Goal: Transaction & Acquisition: Book appointment/travel/reservation

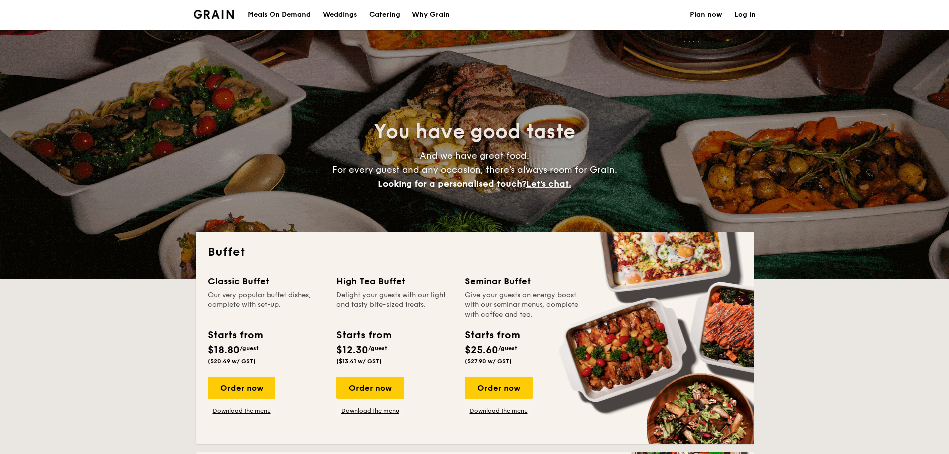
select select
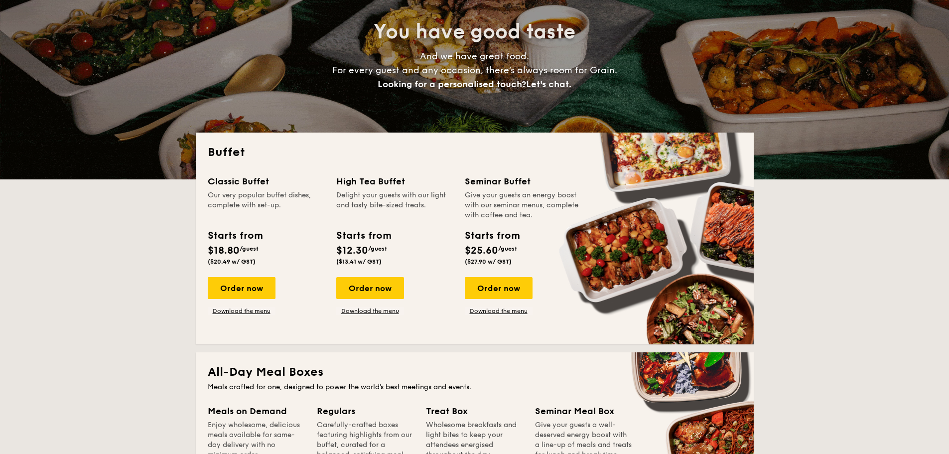
scroll to position [299, 0]
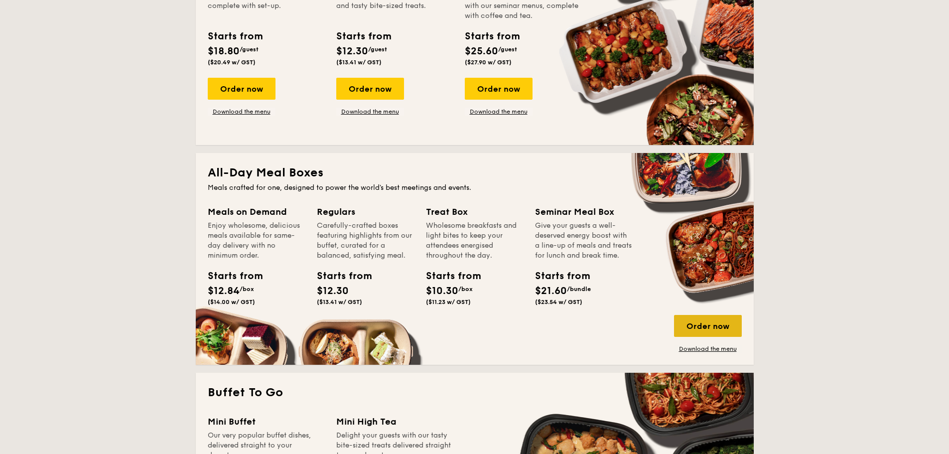
click at [711, 325] on div "Order now" at bounding box center [708, 326] width 68 height 22
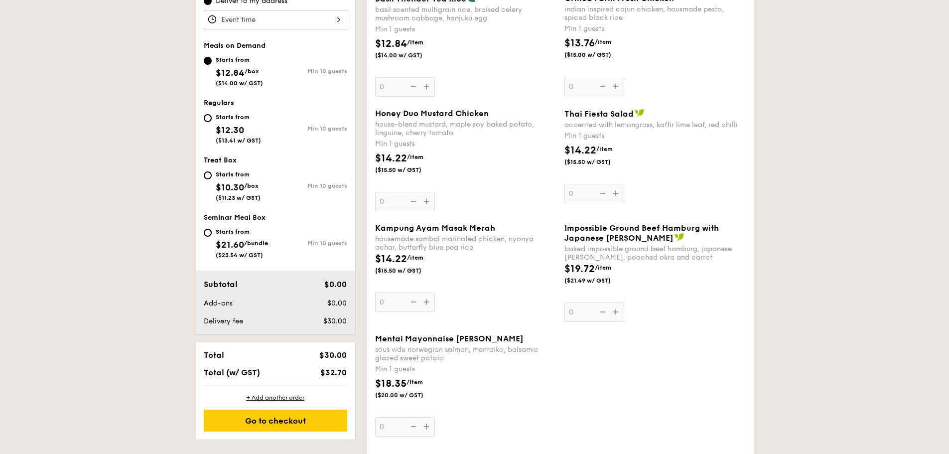
scroll to position [249, 0]
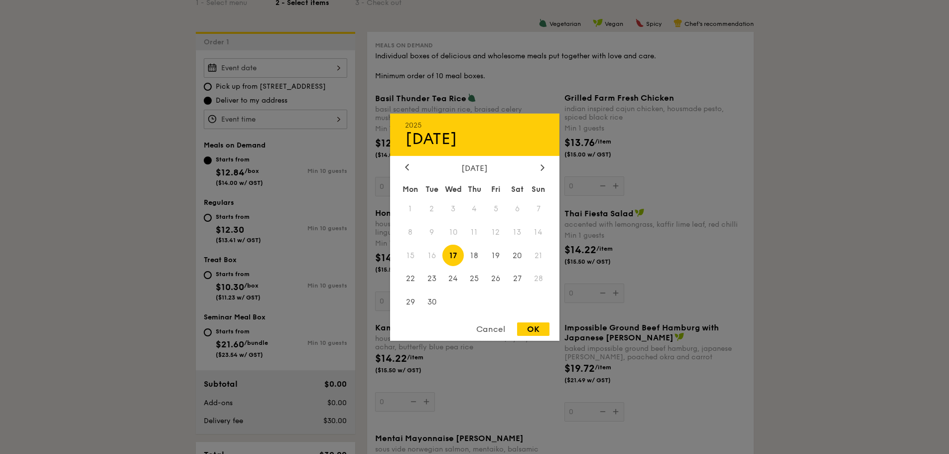
click at [335, 63] on div "2025 Sep [DATE] Tue Wed Thu Fri Sat Sun 1 2 3 4 5 6 7 8 9 10 11 12 13 14 15 16 …" at bounding box center [275, 67] width 143 height 19
click at [432, 278] on span "23" at bounding box center [431, 278] width 21 height 21
click at [539, 330] on div "OK" at bounding box center [533, 328] width 32 height 13
type input "[DATE]"
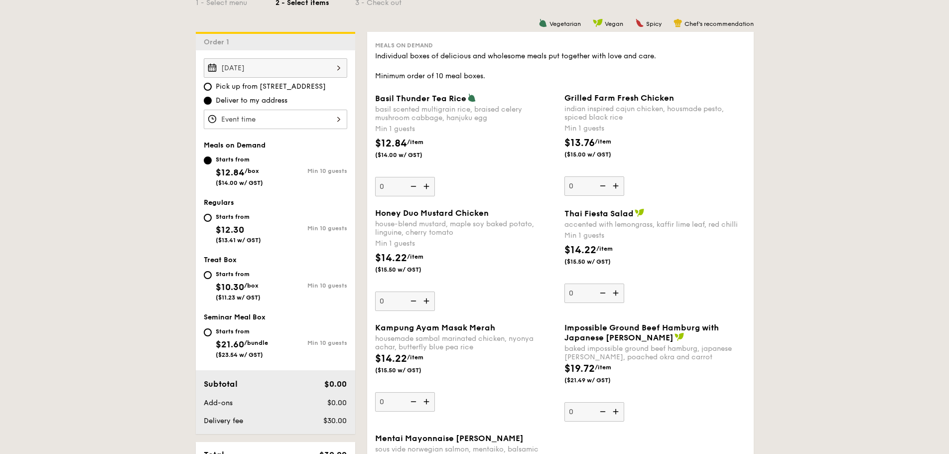
drag, startPoint x: 302, startPoint y: 130, endPoint x: 317, endPoint y: 115, distance: 21.1
click at [302, 129] on div "[DATE] Pick up from [STREET_ADDRESS] Deliver to my address Meals on Demand Star…" at bounding box center [275, 242] width 159 height 384
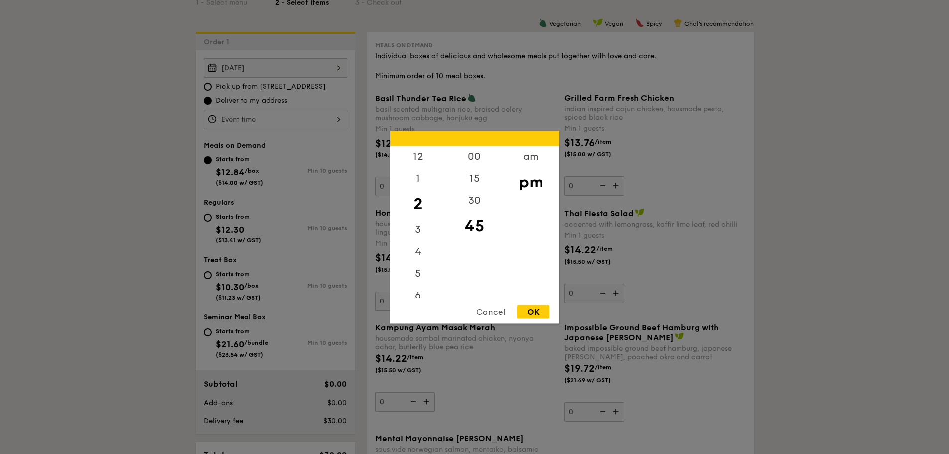
click at [317, 115] on div "12 1 2 3 4 5 6 7 8 9 10 11 00 15 30 45 am pm Cancel OK" at bounding box center [275, 119] width 143 height 19
drag, startPoint x: 411, startPoint y: 189, endPoint x: 420, endPoint y: 258, distance: 69.3
click at [420, 258] on div "12 1 2 3 4 5 6 7 8 9 10 11" at bounding box center [418, 221] width 56 height 152
click at [410, 153] on div "12" at bounding box center [418, 159] width 56 height 29
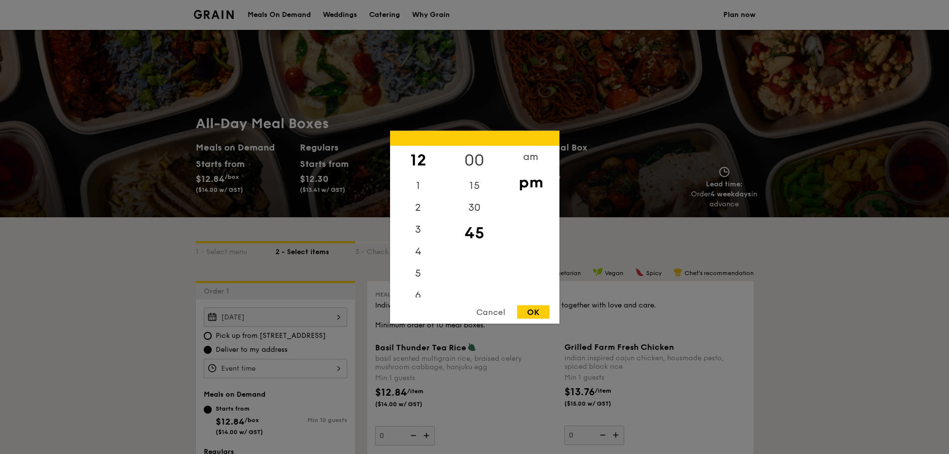
click at [469, 163] on div "00" at bounding box center [474, 159] width 56 height 29
click at [537, 310] on div "OK" at bounding box center [533, 311] width 32 height 13
type input "12:00PM"
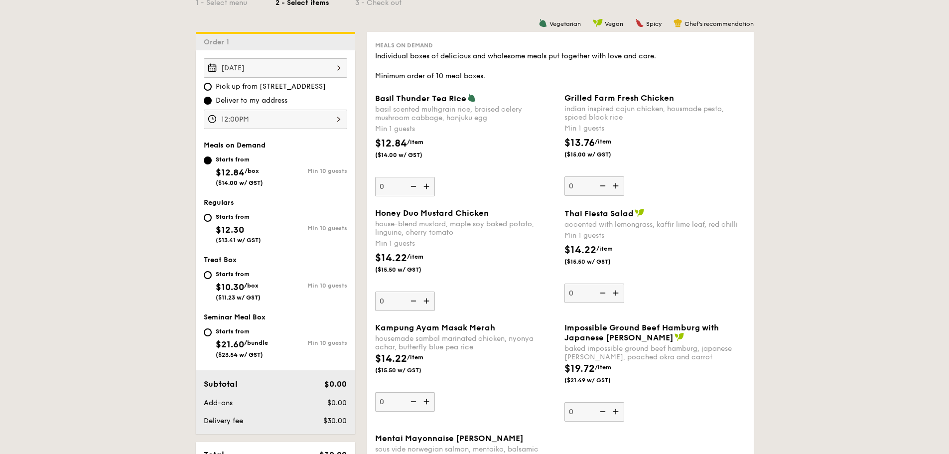
scroll to position [399, 0]
